Goal: Information Seeking & Learning: Learn about a topic

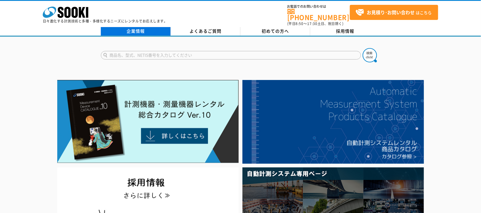
click at [136, 28] on link "企業情報" at bounding box center [136, 31] width 70 height 9
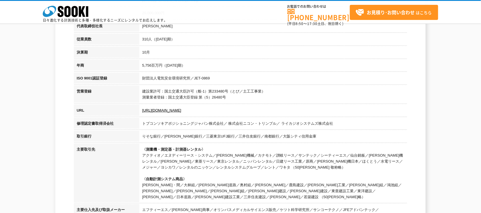
scroll to position [71, 0]
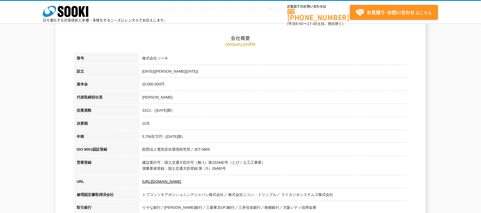
drag, startPoint x: 153, startPoint y: 109, endPoint x: 189, endPoint y: 109, distance: 35.4
click at [189, 109] on td "310人（2024年10月期）" at bounding box center [273, 111] width 268 height 13
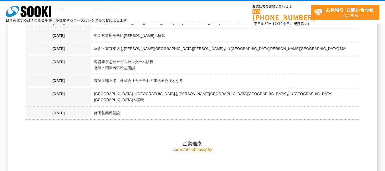
scroll to position [663, 0]
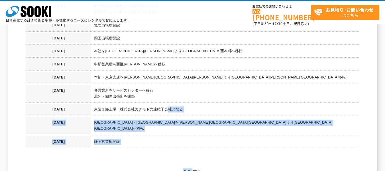
drag, startPoint x: 173, startPoint y: 103, endPoint x: 192, endPoint y: 102, distance: 19.4
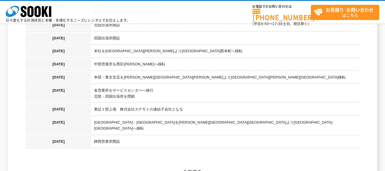
drag, startPoint x: 192, startPoint y: 102, endPoint x: 150, endPoint y: 102, distance: 41.9
click at [150, 104] on td "東証１部上場　株式会社カナモトの連結子会社となる" at bounding box center [225, 110] width 268 height 13
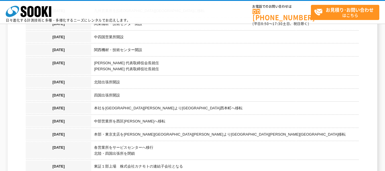
scroll to position [578, 0]
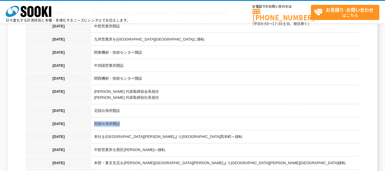
drag, startPoint x: 95, startPoint y: 119, endPoint x: 132, endPoint y: 119, distance: 36.5
click at [132, 119] on td "四国出張所開設" at bounding box center [225, 124] width 268 height 13
drag, startPoint x: 95, startPoint y: 107, endPoint x: 135, endPoint y: 106, distance: 40.5
click at [135, 106] on td "北陸出張所開設" at bounding box center [225, 111] width 268 height 13
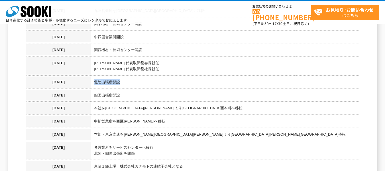
scroll to position [635, 0]
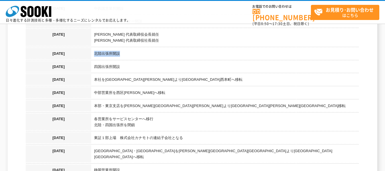
drag, startPoint x: 95, startPoint y: 118, endPoint x: 142, endPoint y: 118, distance: 47.3
click at [142, 118] on td "各営業所をサービスセンターへ移行 北陸・四国出張所を閉鎖" at bounding box center [225, 122] width 268 height 19
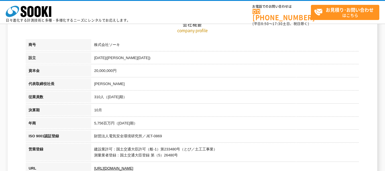
scroll to position [0, 0]
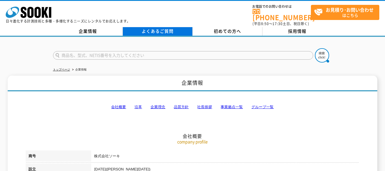
click at [171, 27] on link "よくあるご質問" at bounding box center [158, 31] width 70 height 9
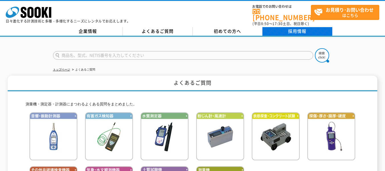
click at [293, 27] on link "採用情報" at bounding box center [298, 31] width 70 height 9
